Goal: Information Seeking & Learning: Learn about a topic

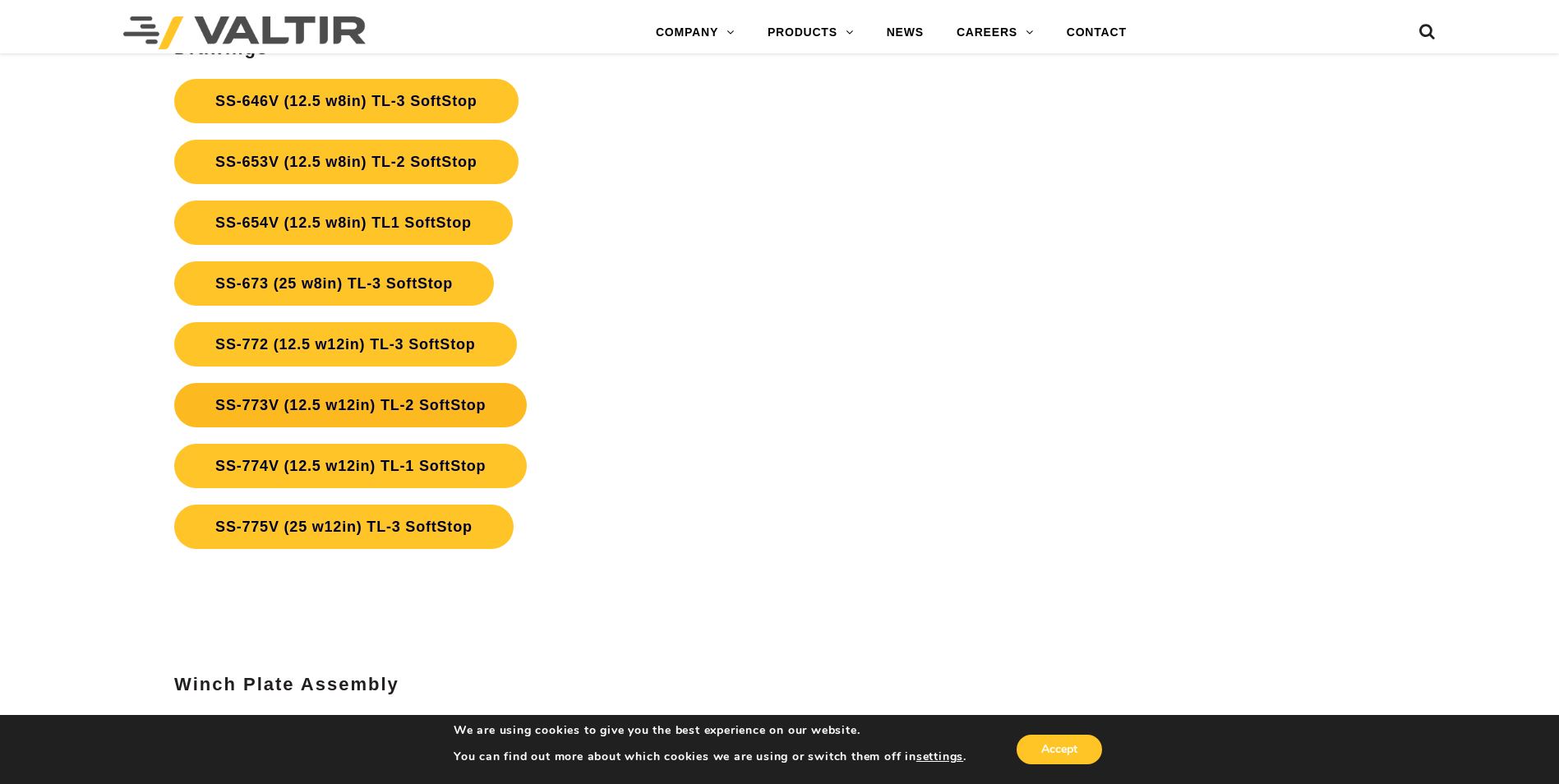
scroll to position [6162, 0]
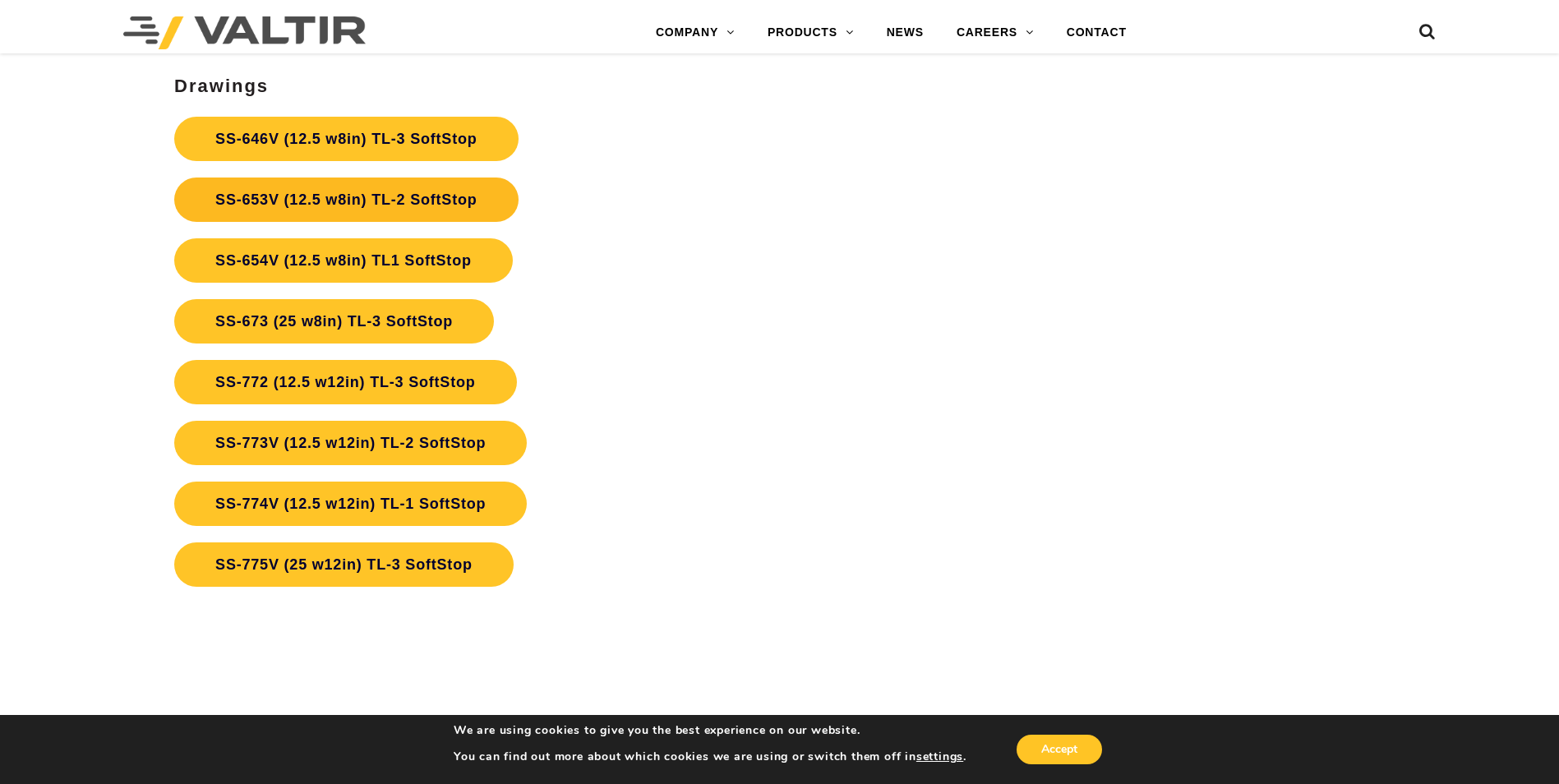
click at [336, 204] on link "SS-653V (12.5 w8in) TL-2 SoftStop" at bounding box center [346, 199] width 343 height 45
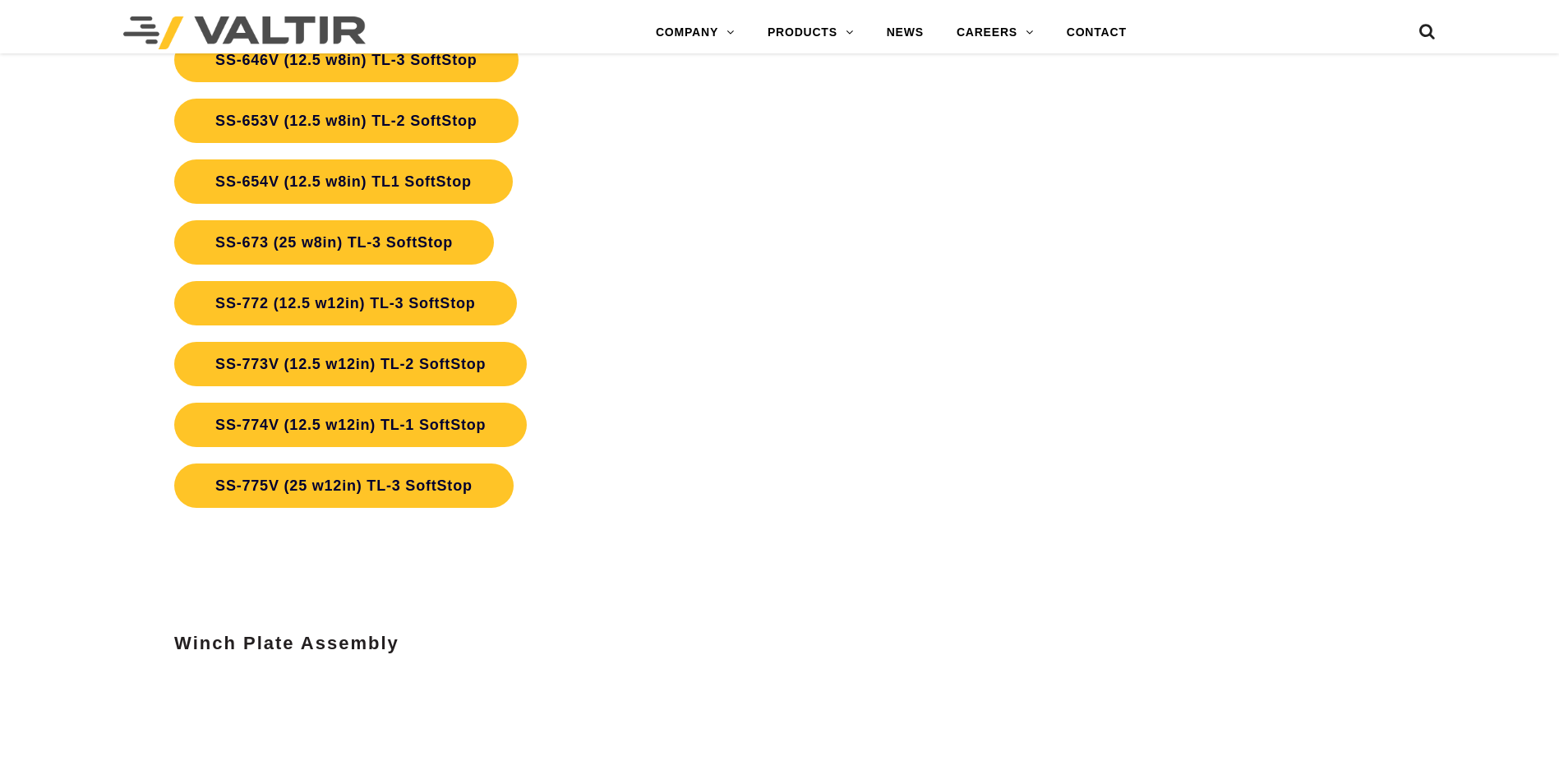
scroll to position [6162, 0]
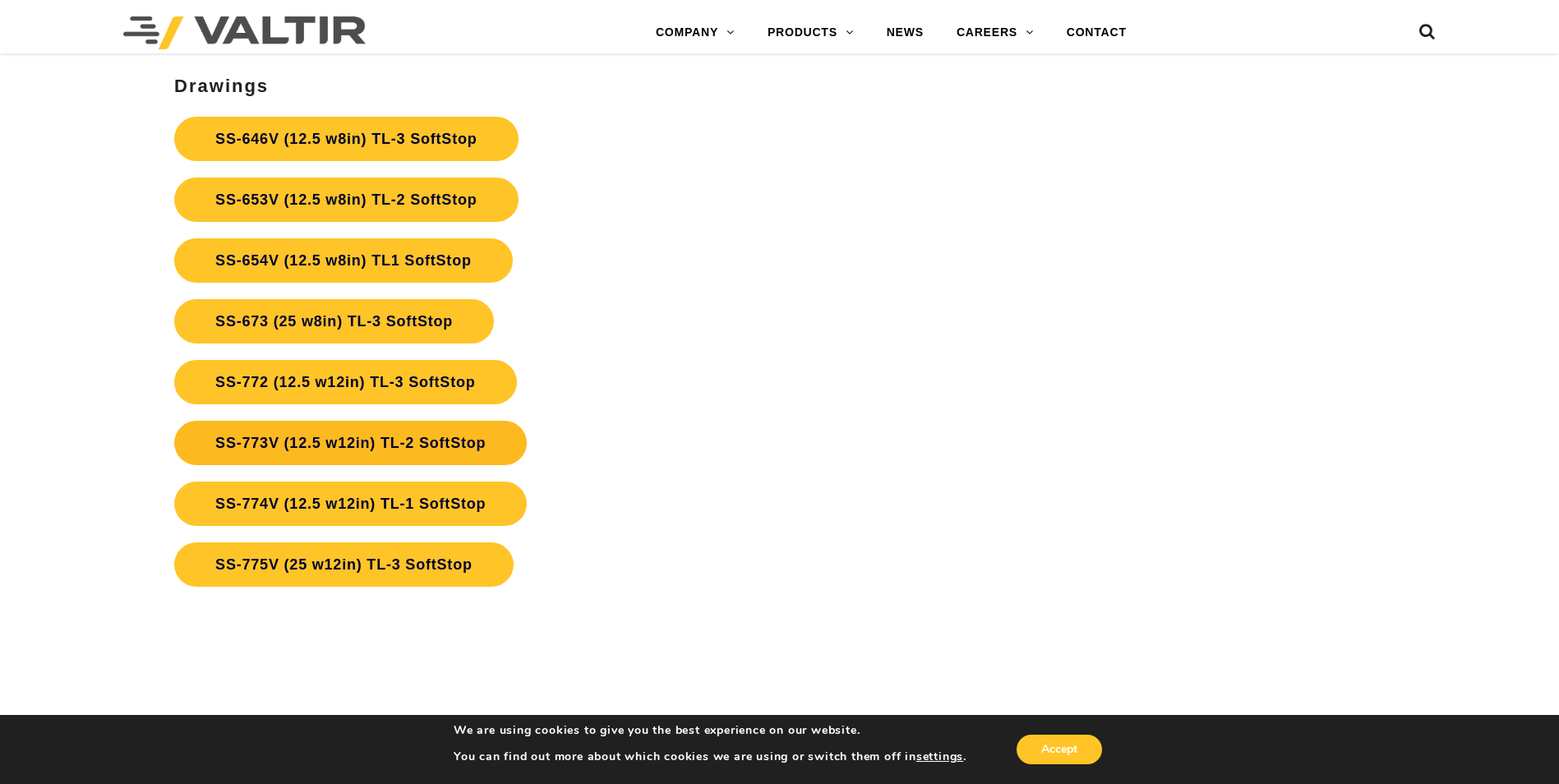
click at [383, 439] on link "SS-773V (12.5 w12in) TL-2 SoftStop" at bounding box center [351, 443] width 352 height 45
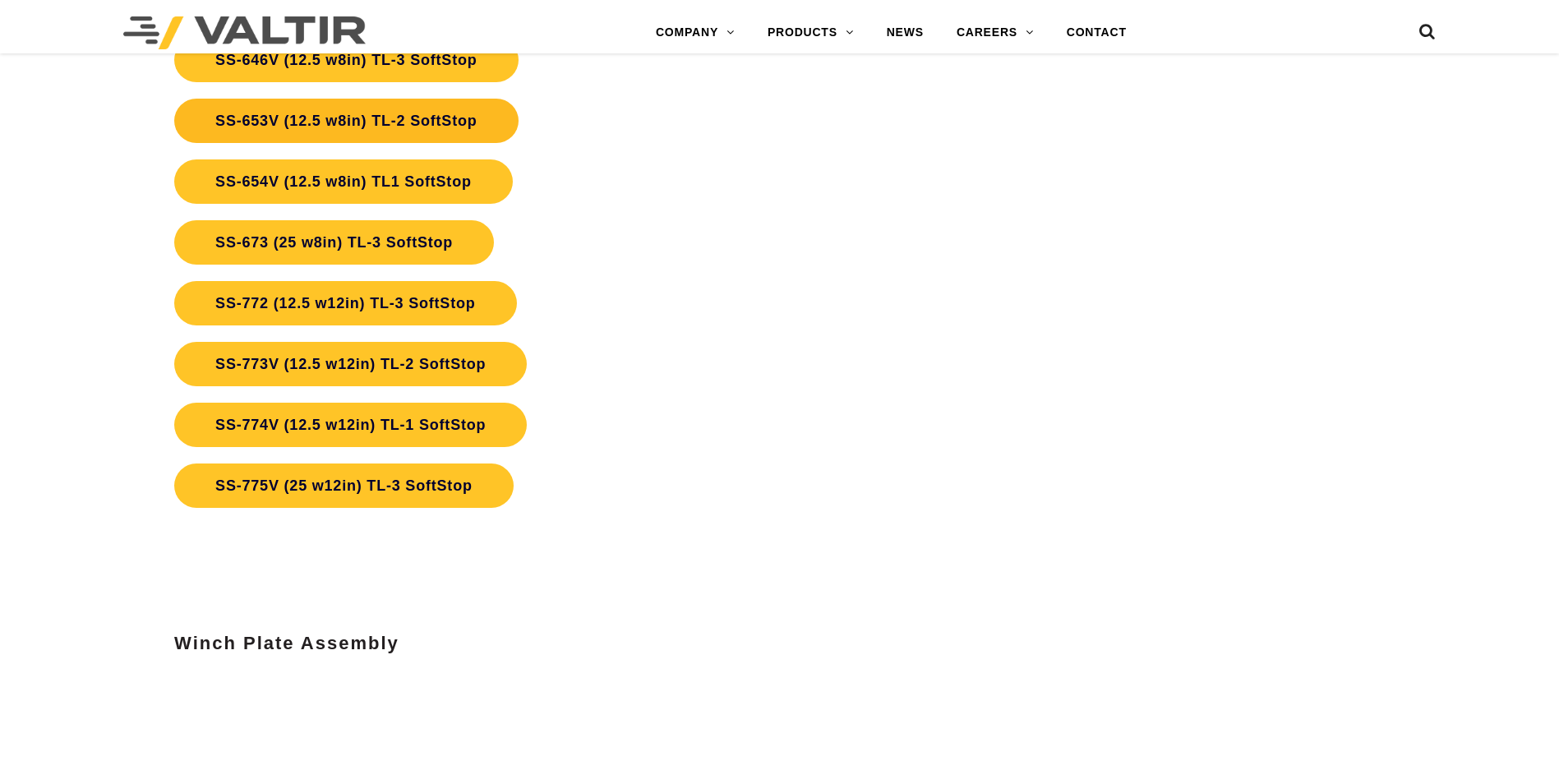
scroll to position [6162, 0]
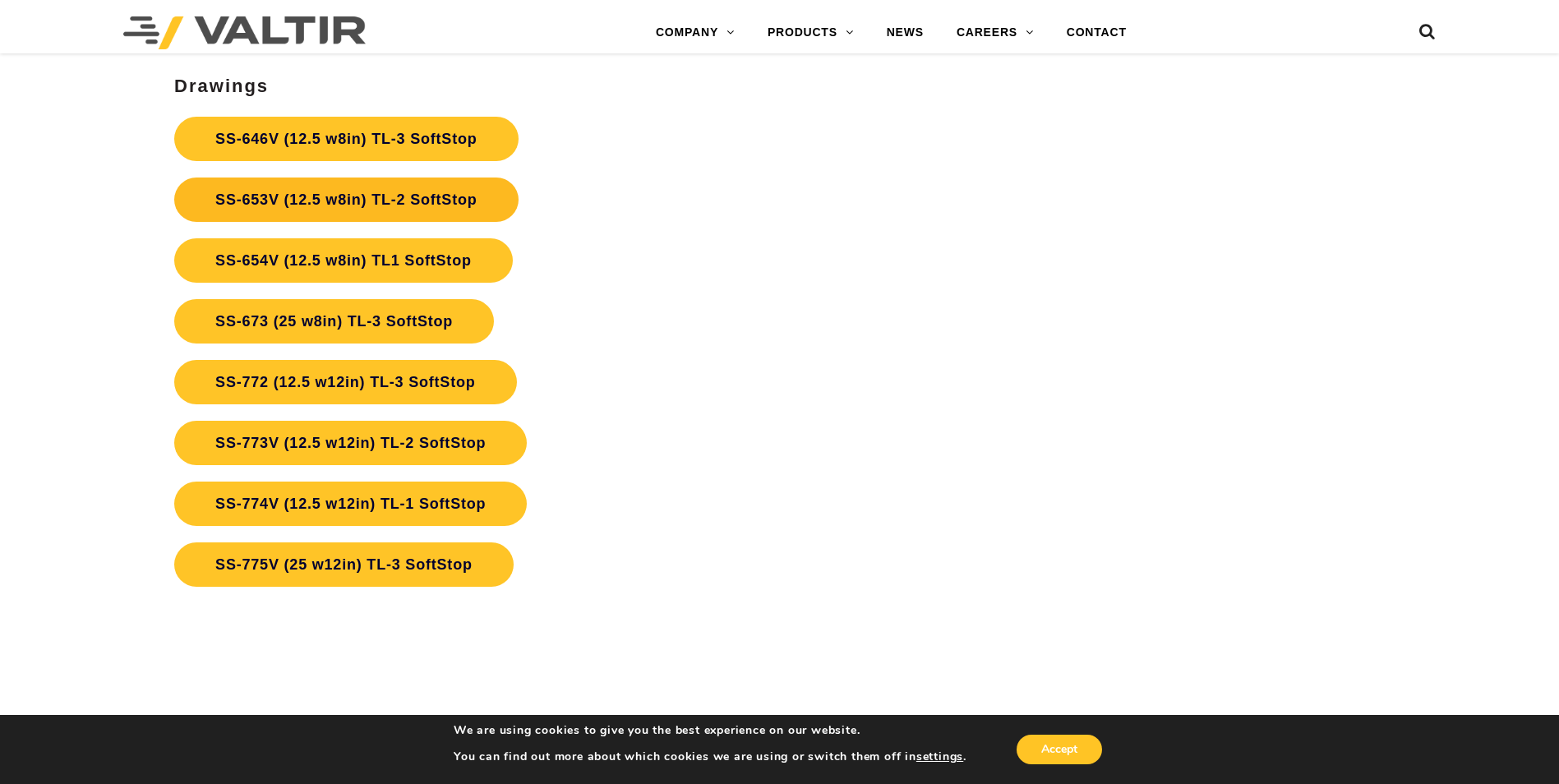
click at [307, 196] on link "SS-653V (12.5 w8in) TL-2 SoftStop" at bounding box center [346, 199] width 343 height 45
